Goal: Task Accomplishment & Management: Manage account settings

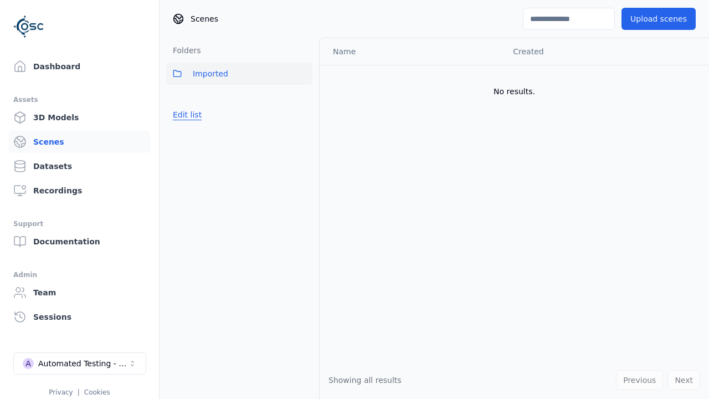
click at [185, 115] on button "Edit list" at bounding box center [187, 115] width 42 height 20
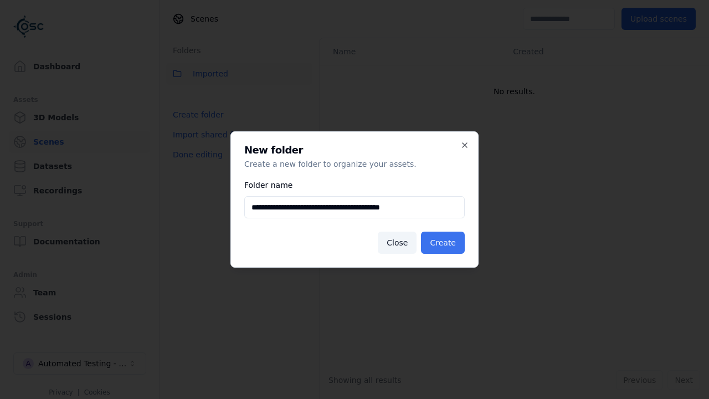
type input "**********"
click at [445, 243] on button "Create" at bounding box center [443, 243] width 44 height 22
click at [194, 165] on button "Done editing" at bounding box center [197, 155] width 63 height 20
click at [185, 145] on button "Done editing" at bounding box center [197, 155] width 63 height 20
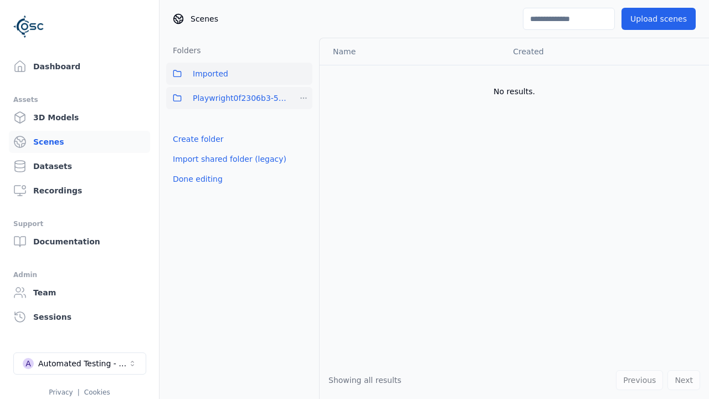
click at [304, 98] on html "Support Dashboard Assets 3D Models Scenes Datasets Recordings Support Documenta…" at bounding box center [354, 199] width 709 height 399
click at [304, 156] on div "Rename" at bounding box center [308, 156] width 74 height 18
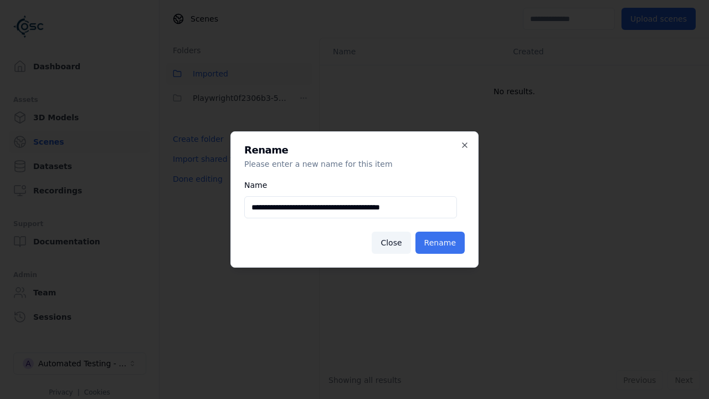
click at [351, 207] on input "**********" at bounding box center [350, 207] width 213 height 22
type input "**********"
click at [442, 243] on button "Rename" at bounding box center [439, 243] width 49 height 22
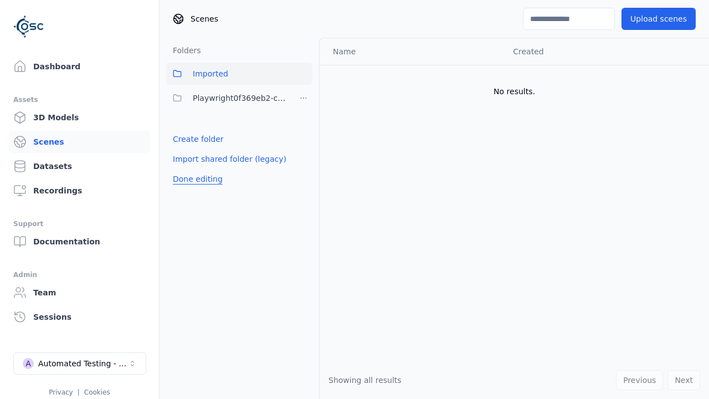
click at [194, 179] on button "Done editing" at bounding box center [197, 179] width 63 height 20
click at [185, 169] on button "Done editing" at bounding box center [197, 179] width 63 height 20
click at [304, 98] on html "Support Dashboard Assets 3D Models Scenes Datasets Recordings Support Documenta…" at bounding box center [354, 199] width 709 height 399
click at [304, 174] on div "Delete" at bounding box center [308, 174] width 74 height 18
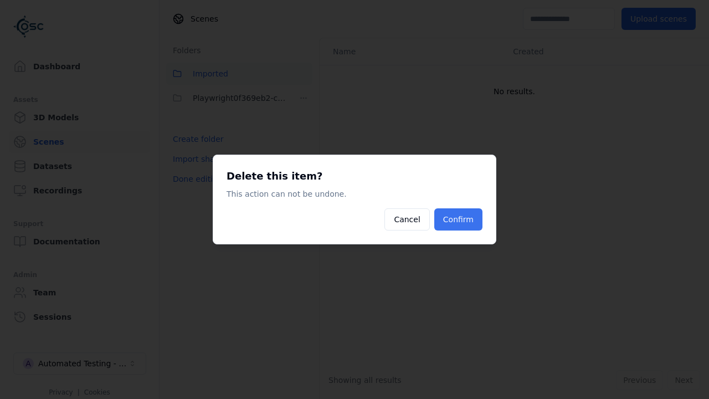
click at [460, 219] on button "Confirm" at bounding box center [458, 219] width 48 height 22
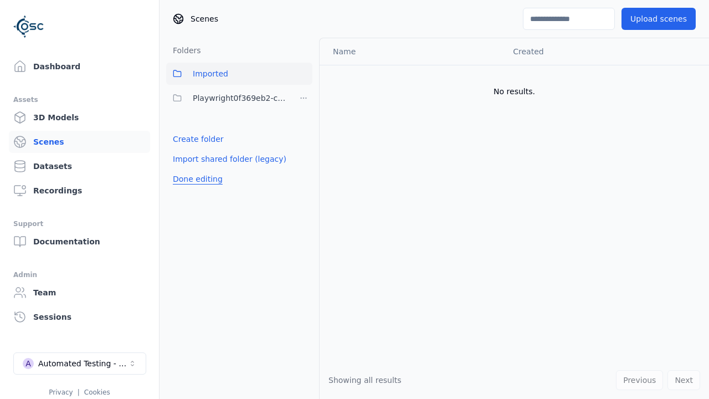
click at [194, 179] on button "Done editing" at bounding box center [197, 179] width 63 height 20
